Goal: Information Seeking & Learning: Understand process/instructions

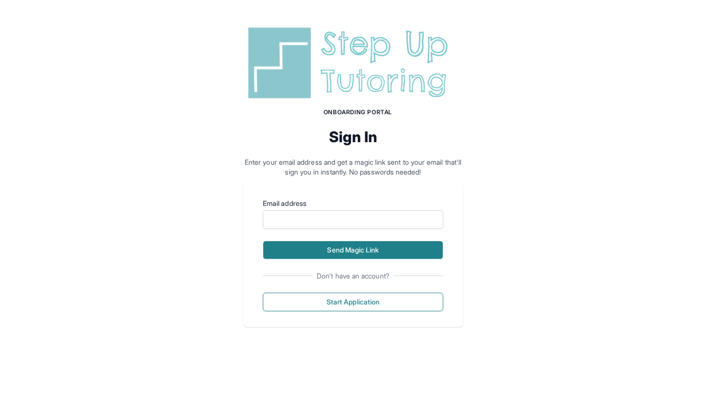
click at [382, 250] on button "Send Magic Link" at bounding box center [353, 250] width 181 height 19
click at [355, 248] on button "Send Magic Link" at bounding box center [353, 250] width 181 height 19
type input "**********"
click at [354, 244] on button "Send Magic Link" at bounding box center [353, 250] width 181 height 19
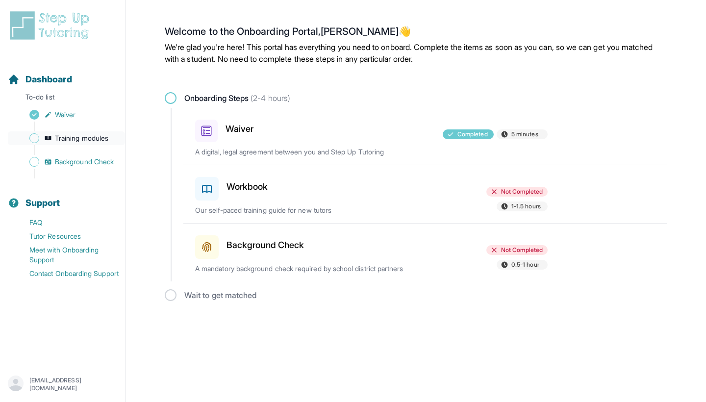
click at [104, 138] on span "Training modules" at bounding box center [81, 138] width 53 height 10
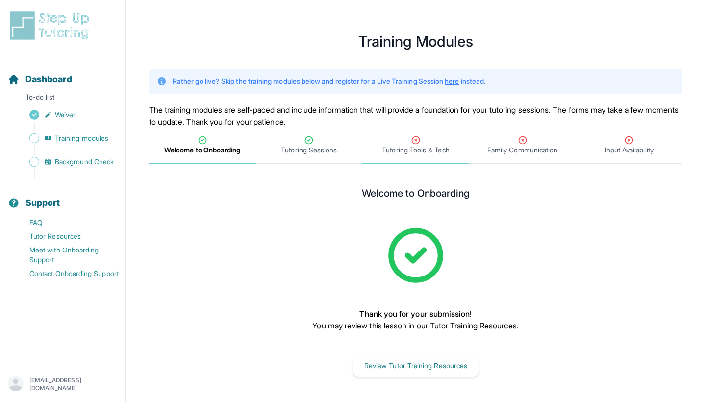
click at [409, 152] on span "Tutoring Tools & Tech" at bounding box center [415, 150] width 67 height 10
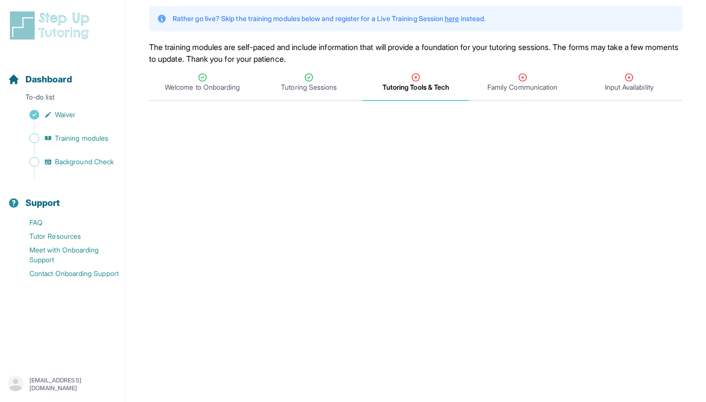
scroll to position [61, 0]
